Goal: Information Seeking & Learning: Learn about a topic

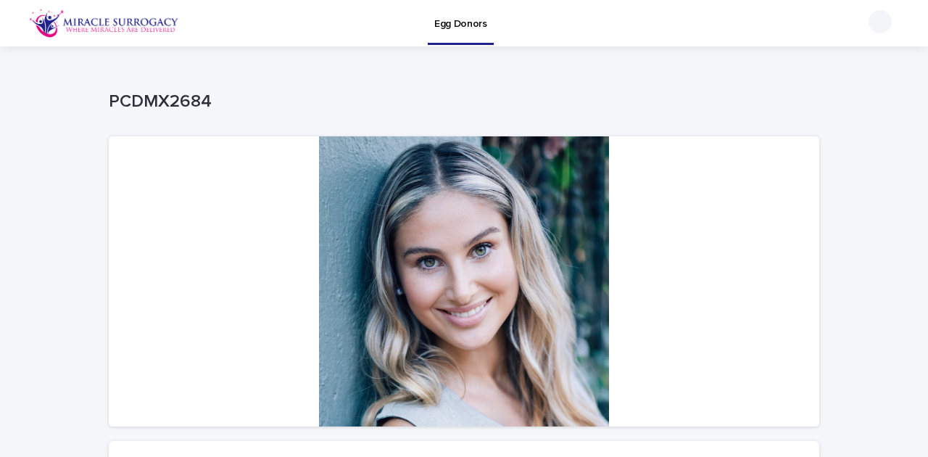
click at [74, 22] on img at bounding box center [104, 23] width 150 height 29
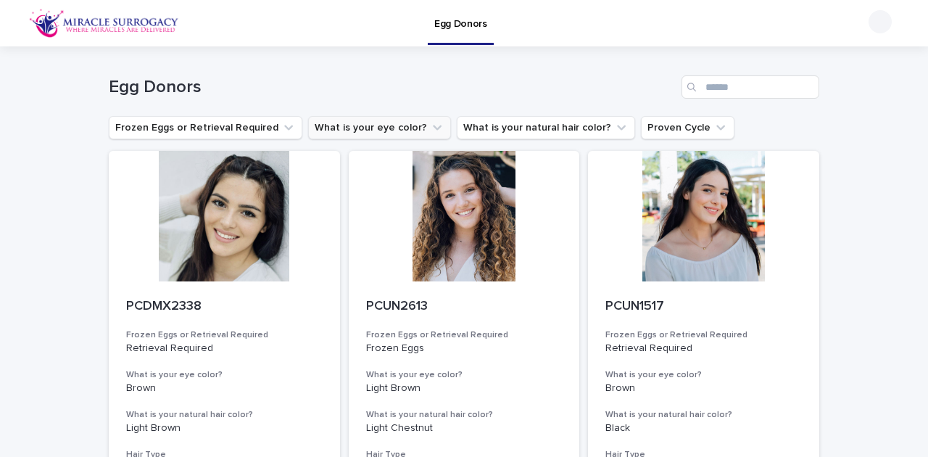
click at [389, 131] on button "What is your eye color?" at bounding box center [379, 127] width 143 height 23
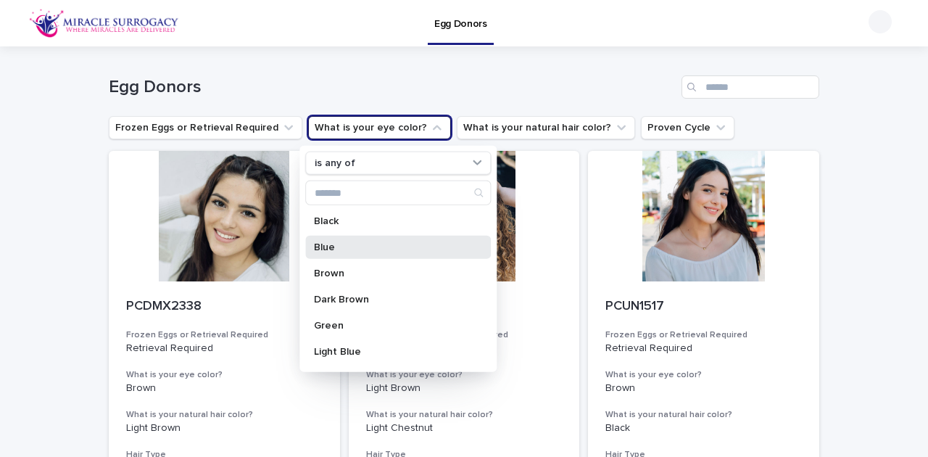
click at [347, 240] on div "Blue" at bounding box center [398, 247] width 186 height 23
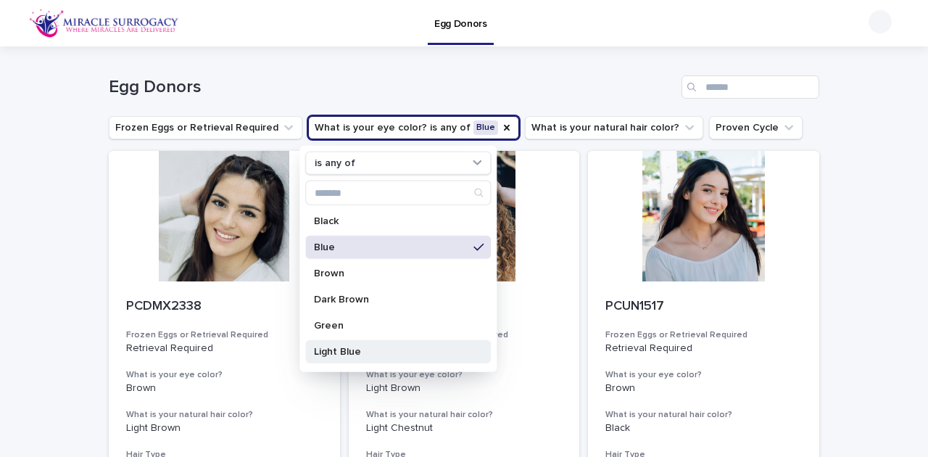
click at [350, 352] on p "Light Blue" at bounding box center [391, 352] width 154 height 10
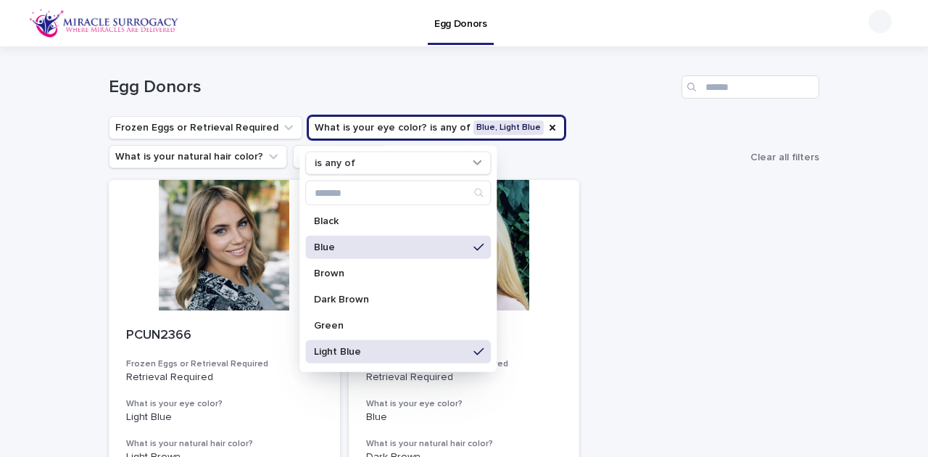
click at [354, 251] on p "Blue" at bounding box center [391, 247] width 154 height 10
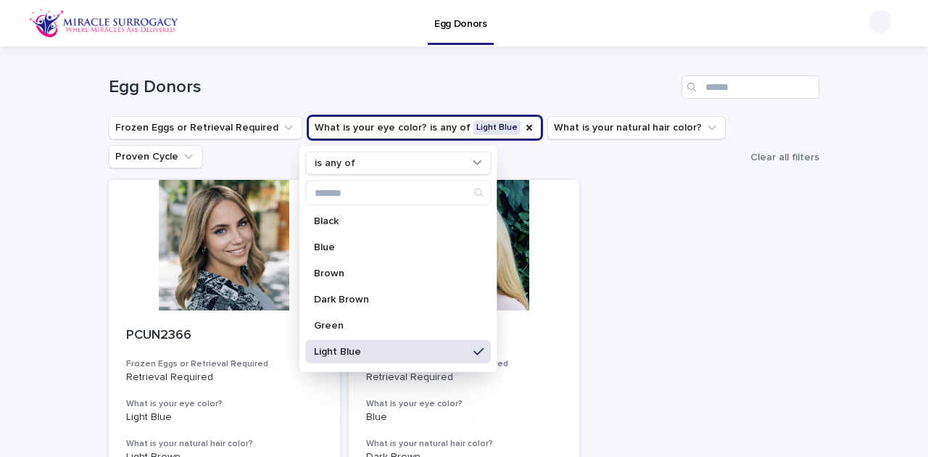
click at [379, 351] on p "Light Blue" at bounding box center [391, 352] width 154 height 10
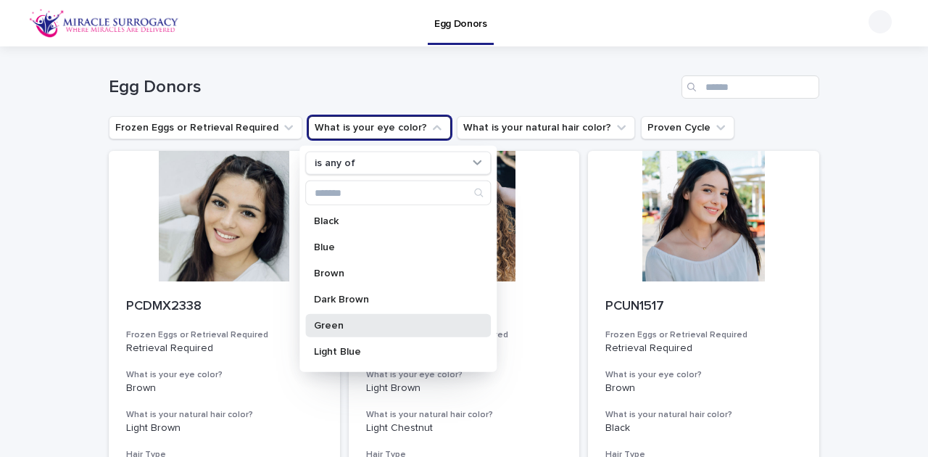
click at [370, 322] on p "Green" at bounding box center [391, 326] width 154 height 10
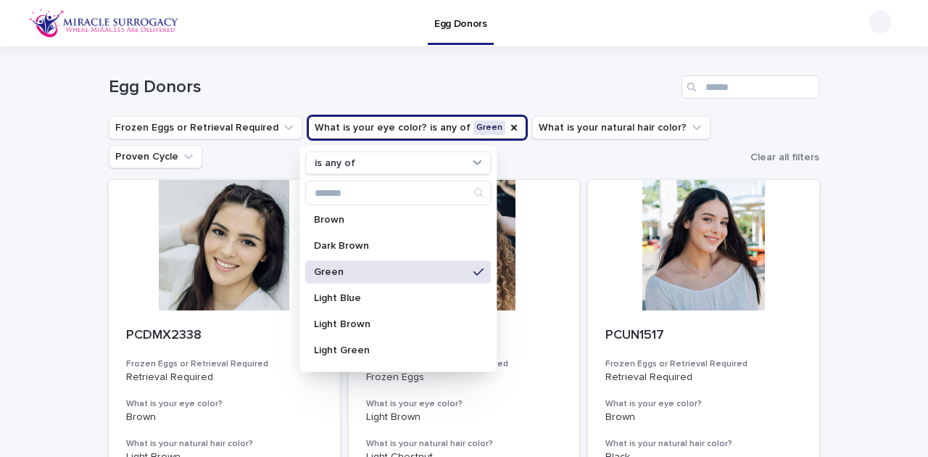
scroll to position [96, 0]
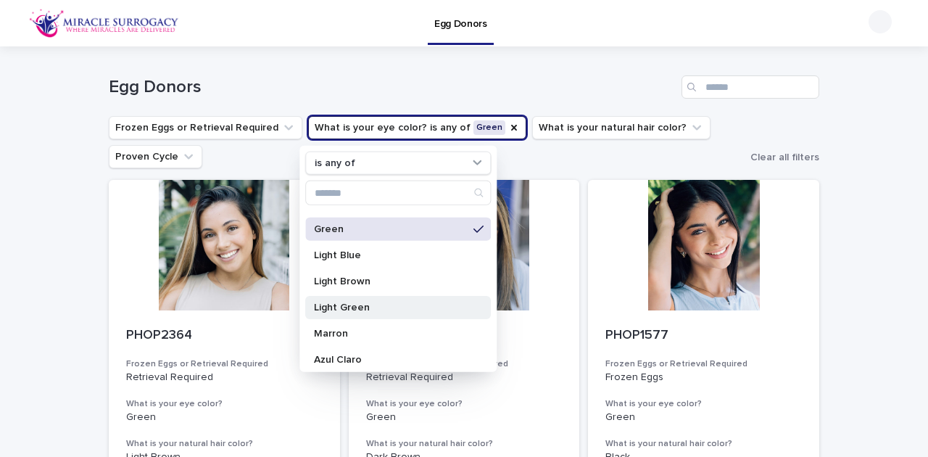
click at [373, 302] on p "Light Green" at bounding box center [391, 307] width 154 height 10
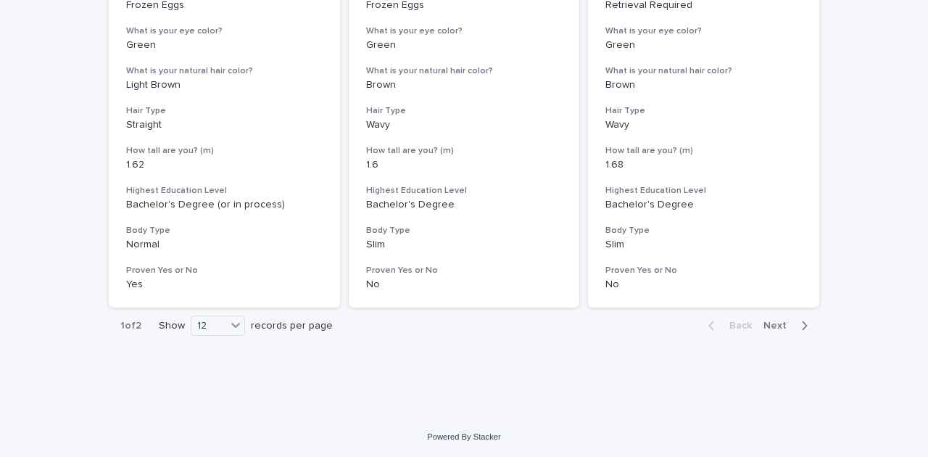
scroll to position [1900, 0]
click at [228, 324] on icon at bounding box center [235, 324] width 15 height 15
click at [218, 383] on div "36" at bounding box center [215, 379] width 53 height 17
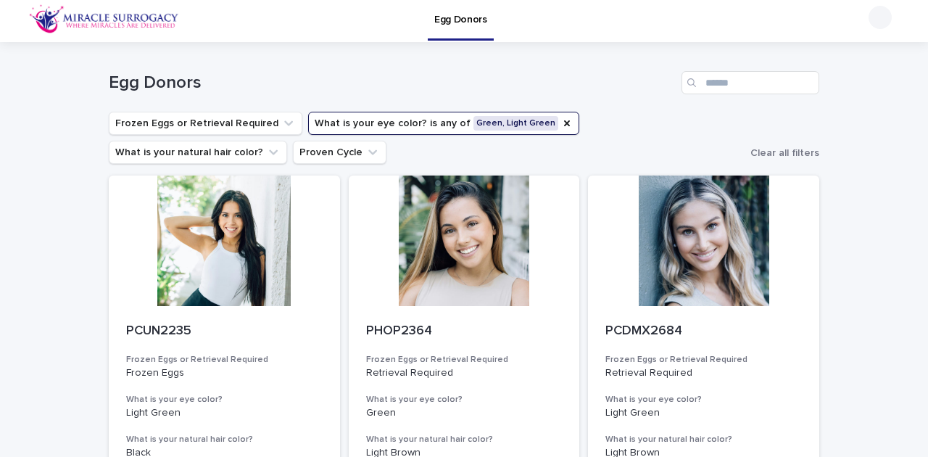
scroll to position [0, 0]
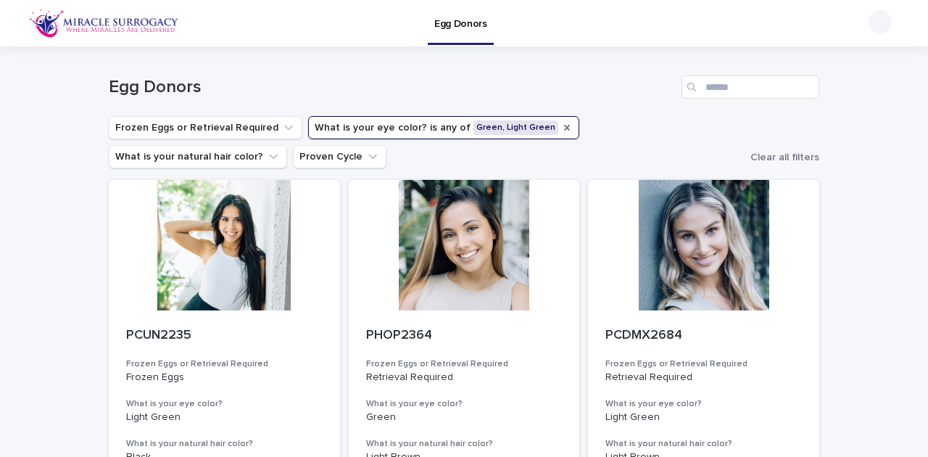
click at [561, 122] on icon "What is your eye color?" at bounding box center [567, 128] width 12 height 12
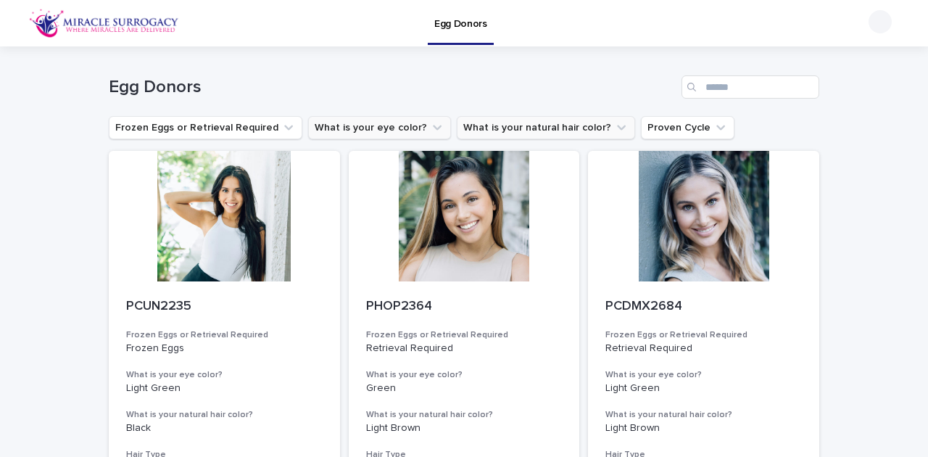
click at [614, 128] on icon "What is your natural hair color?" at bounding box center [621, 127] width 15 height 15
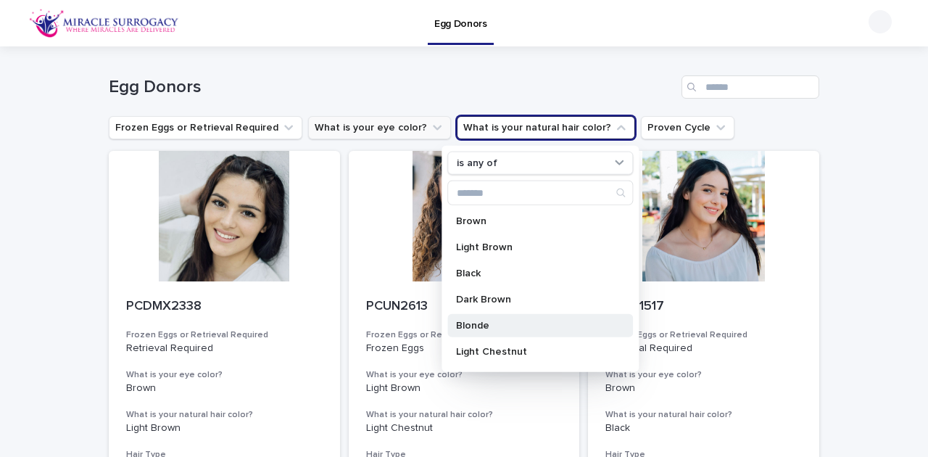
click at [492, 325] on p "Blonde" at bounding box center [533, 326] width 154 height 10
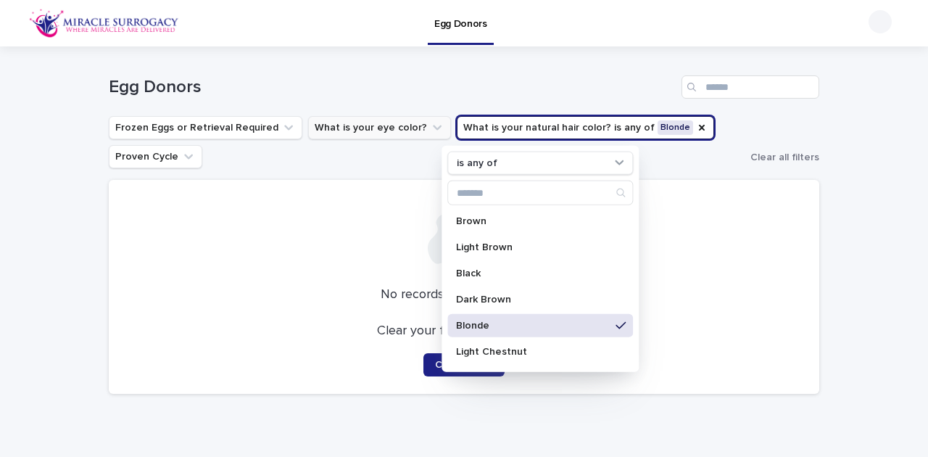
click at [492, 325] on p "Blonde" at bounding box center [533, 326] width 154 height 10
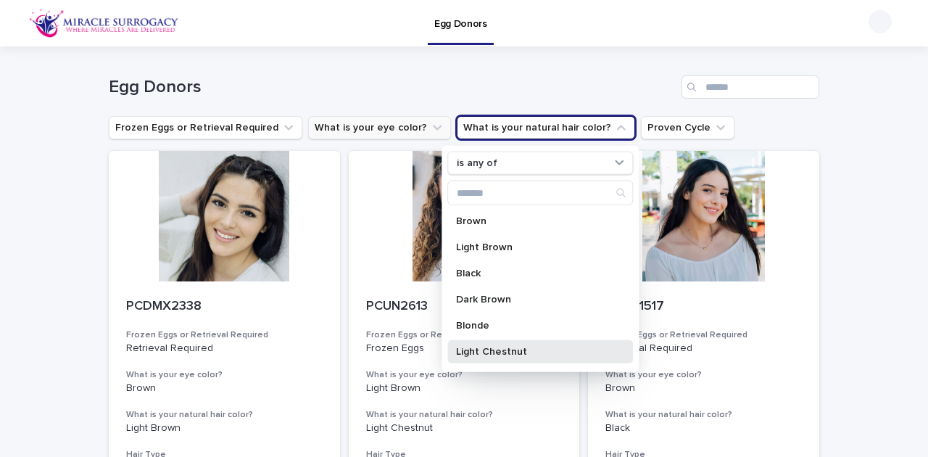
click at [497, 354] on p "Light Chestnut" at bounding box center [533, 352] width 154 height 10
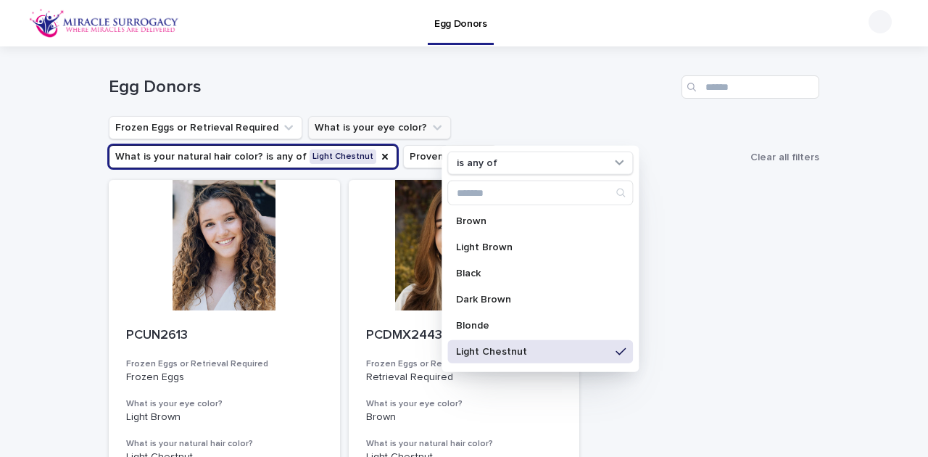
click at [497, 354] on p "Light Chestnut" at bounding box center [533, 352] width 154 height 10
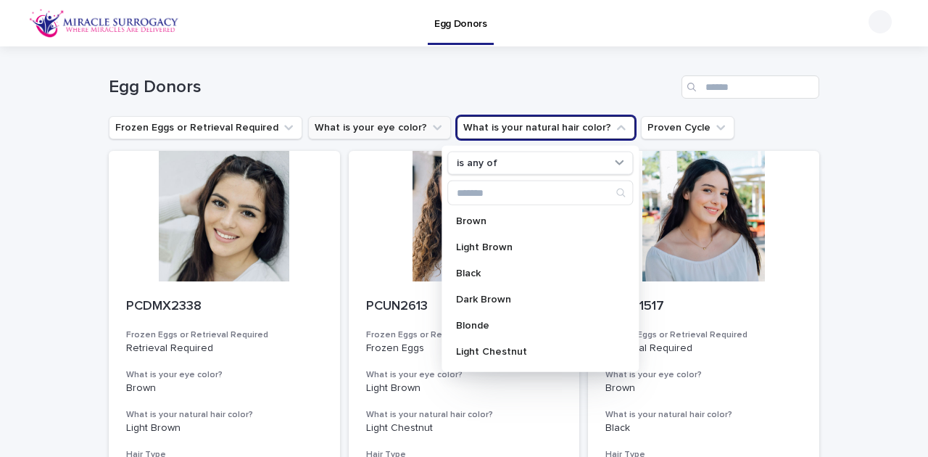
click at [614, 132] on icon "What is your natural hair color?" at bounding box center [621, 127] width 15 height 15
